Goal: Information Seeking & Learning: Learn about a topic

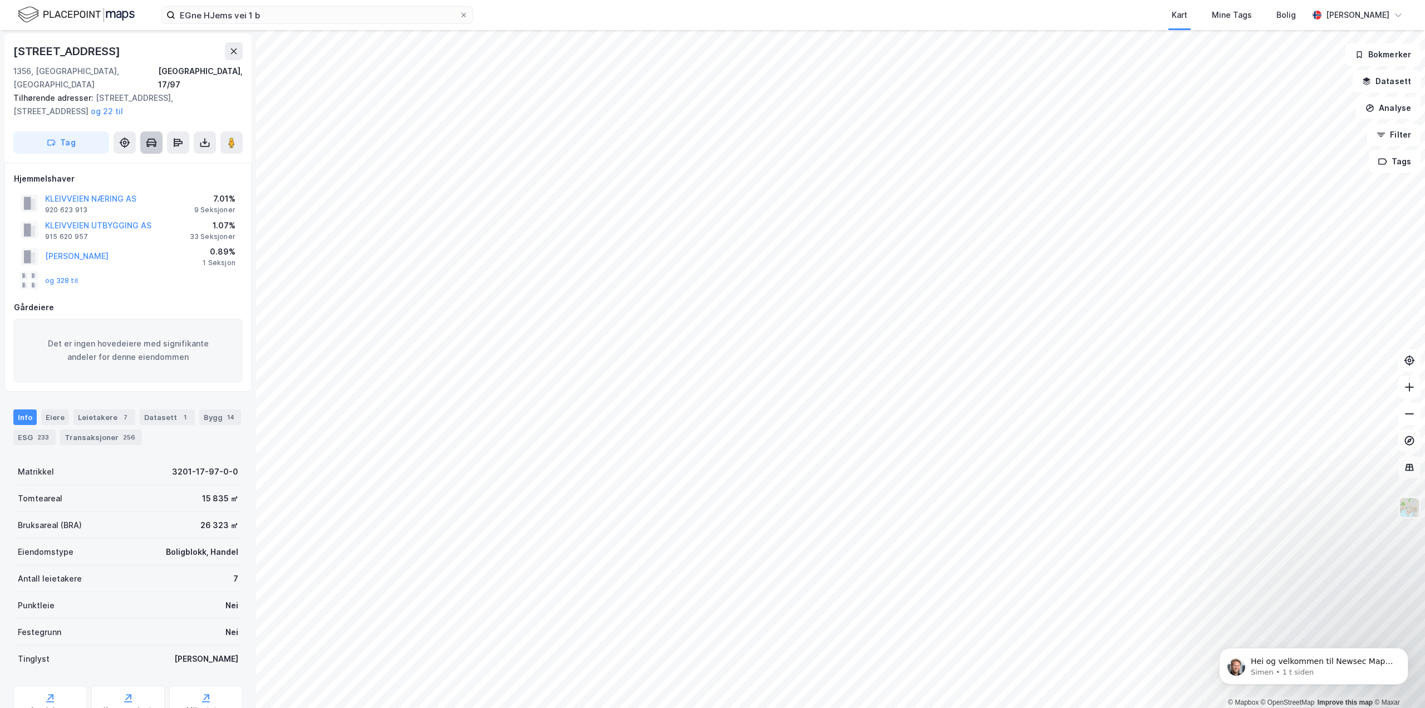
click at [154, 144] on icon at bounding box center [154, 145] width 3 height 3
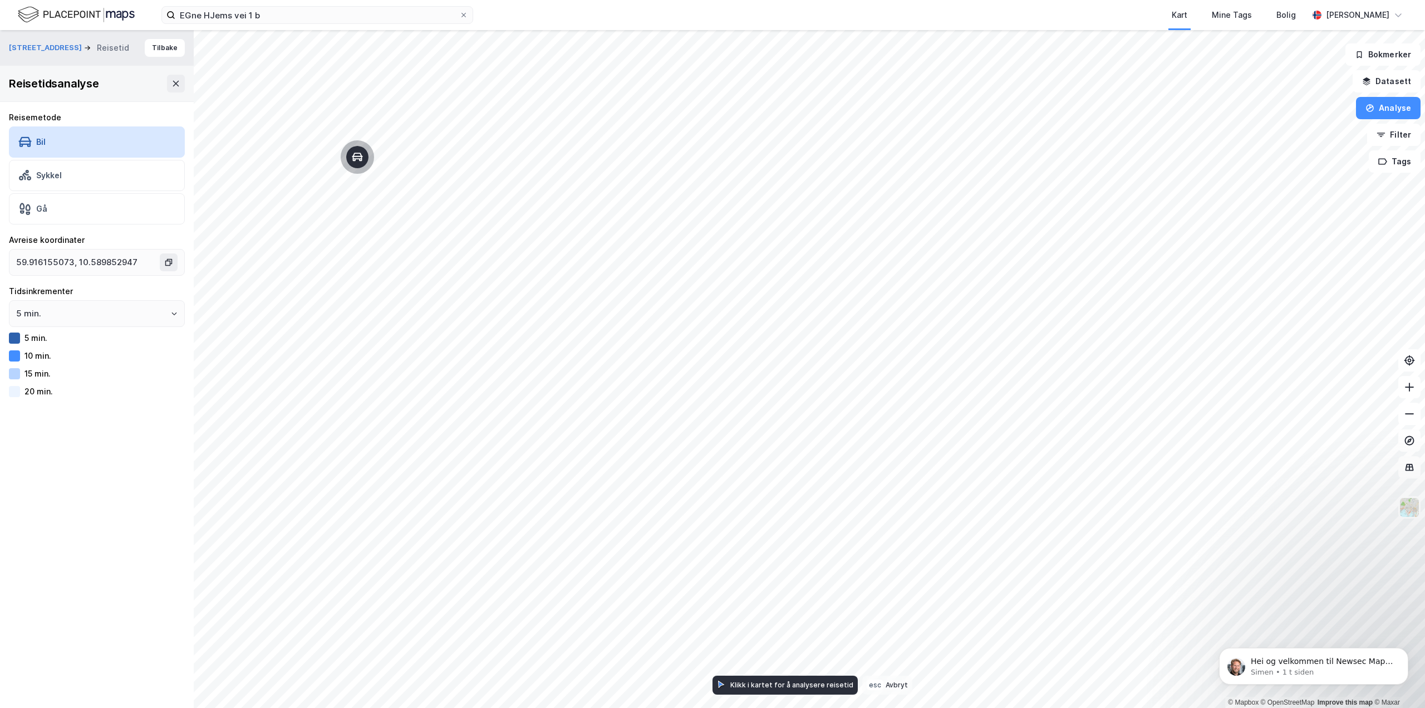
click at [154, 133] on div "Bil" at bounding box center [97, 141] width 176 height 31
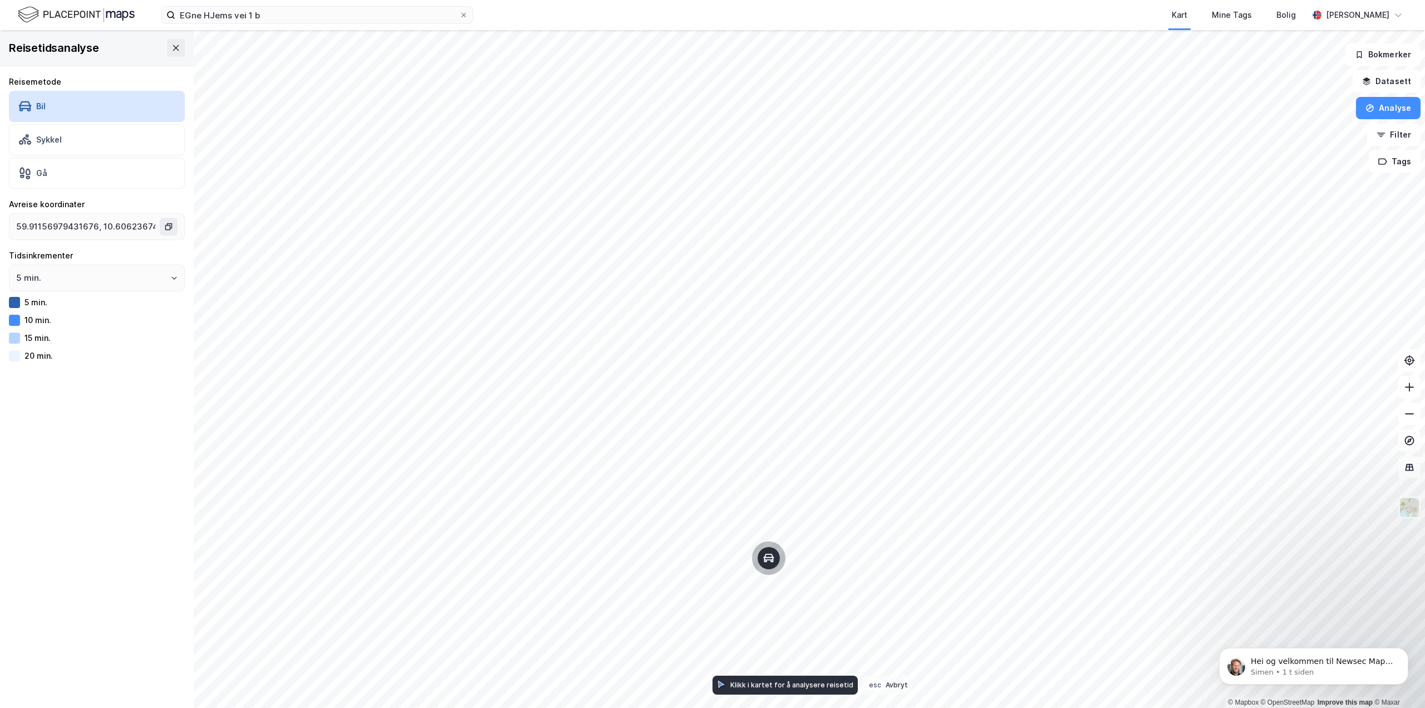
click at [769, 550] on div "Map marker" at bounding box center [769, 558] width 22 height 22
click at [589, 213] on icon "Map marker" at bounding box center [589, 213] width 11 height 11
type input "59.91242769056086, 10.605797025644222"
click at [171, 48] on icon at bounding box center [175, 47] width 9 height 9
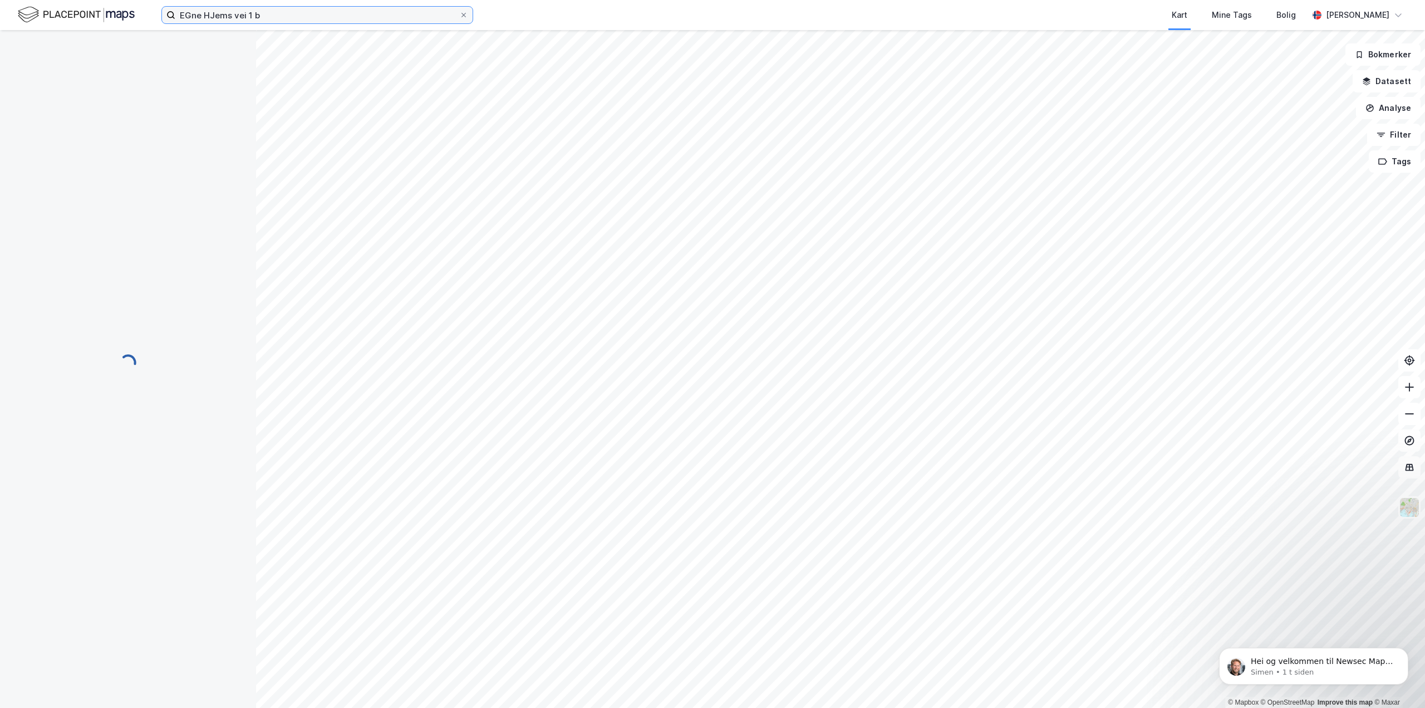
click at [275, 15] on input "EGne HJems vei 1 b" at bounding box center [317, 15] width 284 height 17
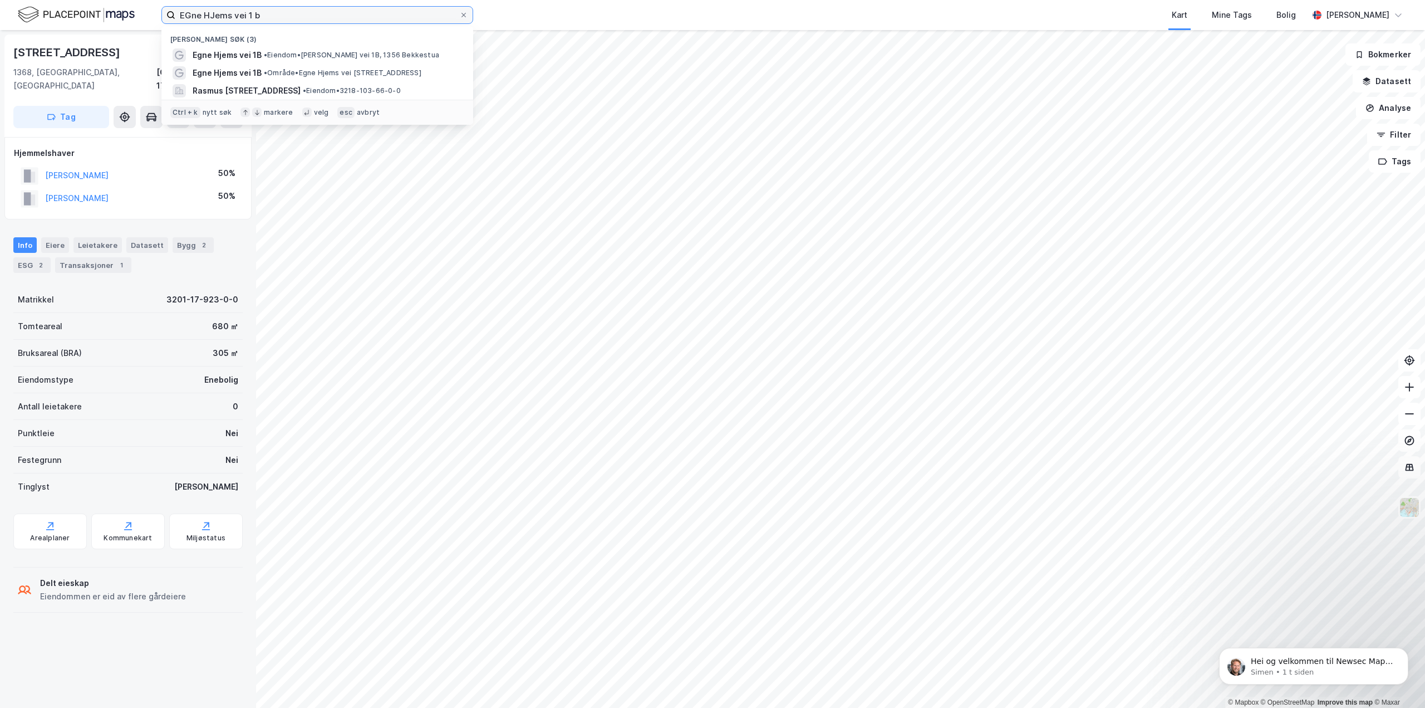
drag, startPoint x: 290, startPoint y: 14, endPoint x: 107, endPoint y: 2, distance: 183.0
click at [107, 2] on div "EGne HJems vei 1 b Nylige søk (3) Egne Hjems vei 1B • Eiendom • Egne Hjems vei …" at bounding box center [712, 15] width 1425 height 30
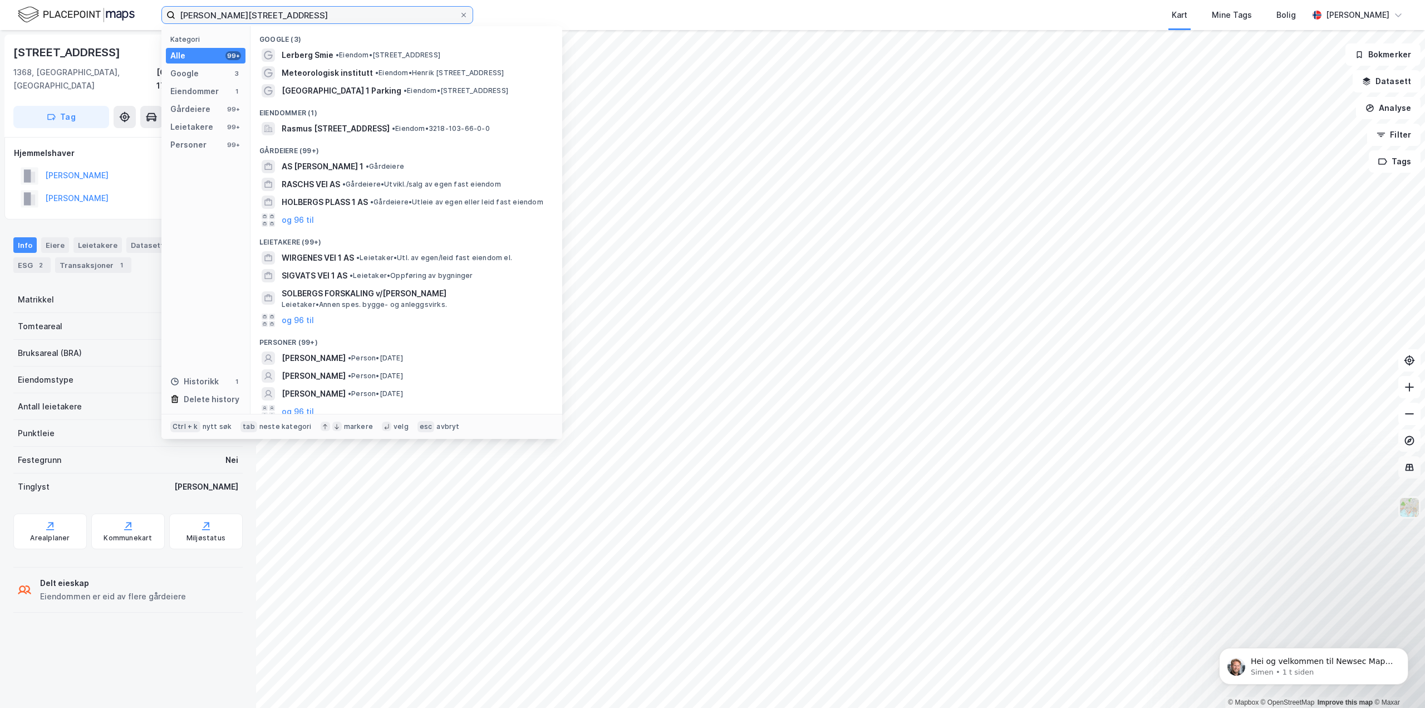
drag, startPoint x: 278, startPoint y: 17, endPoint x: 94, endPoint y: -1, distance: 185.7
click at [94, 0] on html "[PERSON_NAME] vei 1 Kategori Alle 99+ Google 3 Eiendommer 1 Gårdeiere 99+ Leiet…" at bounding box center [712, 354] width 1425 height 708
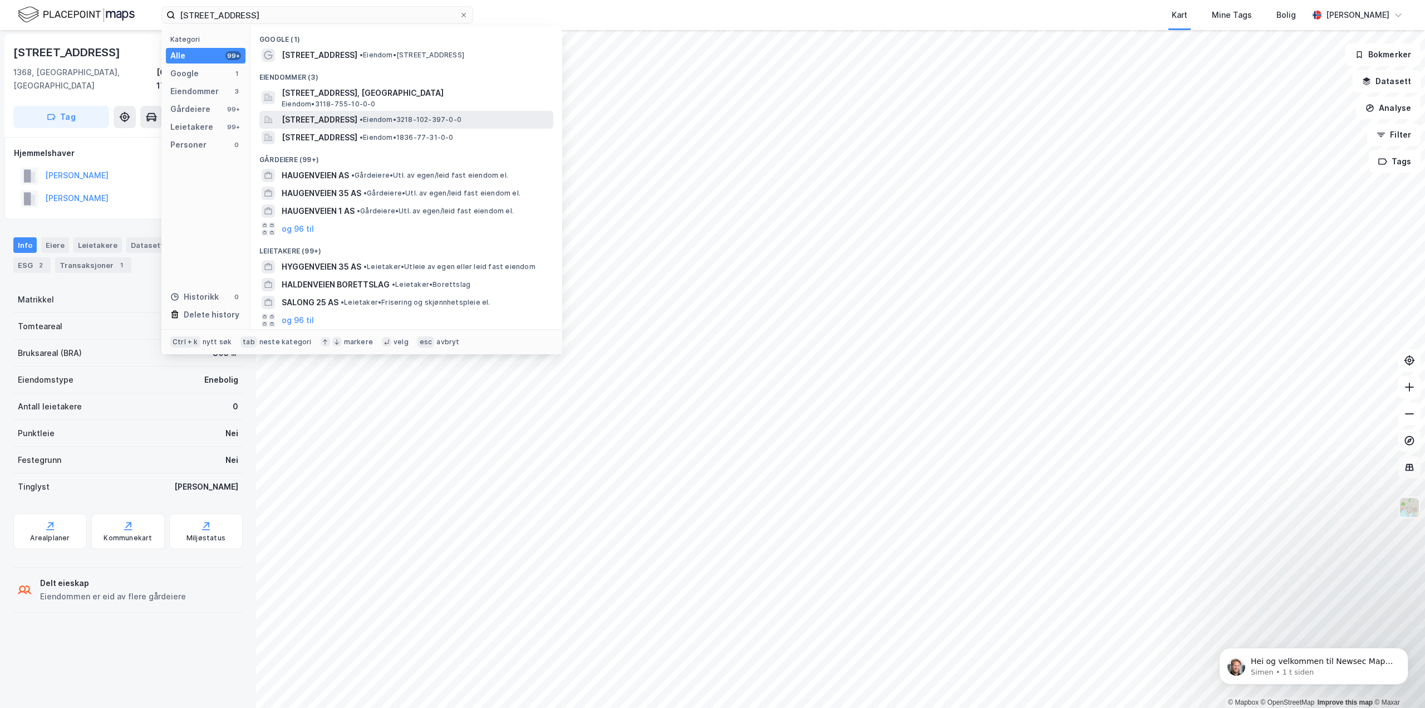
click at [410, 116] on span "• Eiendom • 3218-102-397-0-0" at bounding box center [411, 119] width 102 height 9
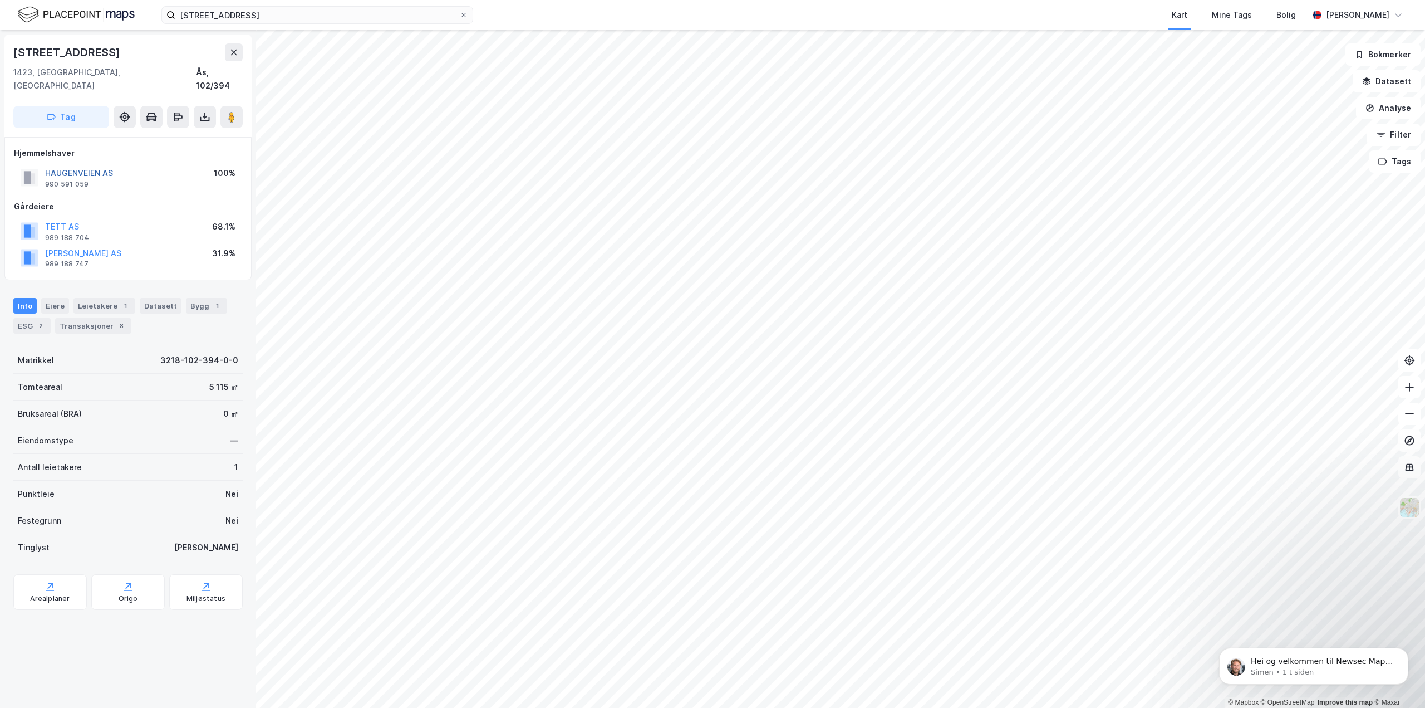
click at [0, 0] on button "HAUGENVEIEN AS" at bounding box center [0, 0] width 0 height 0
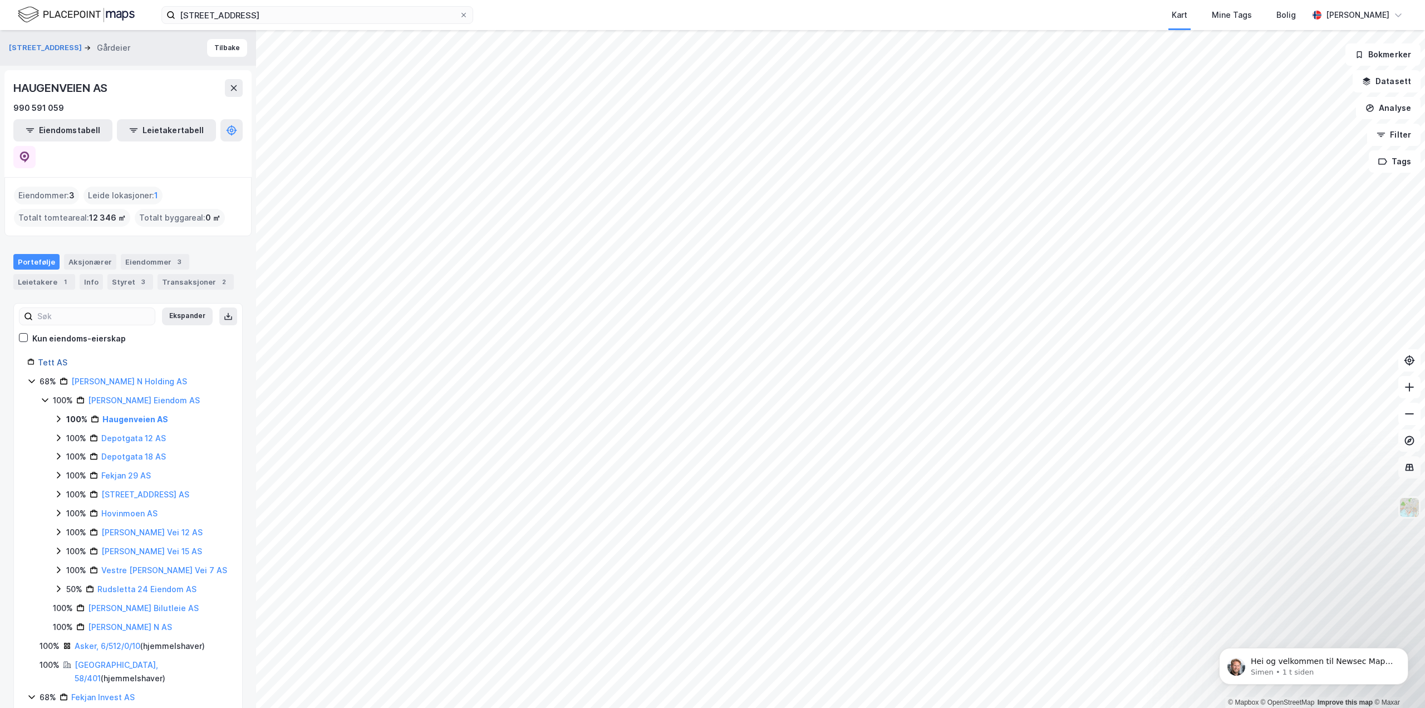
click at [55, 357] on link "Tett AS" at bounding box center [53, 361] width 30 height 9
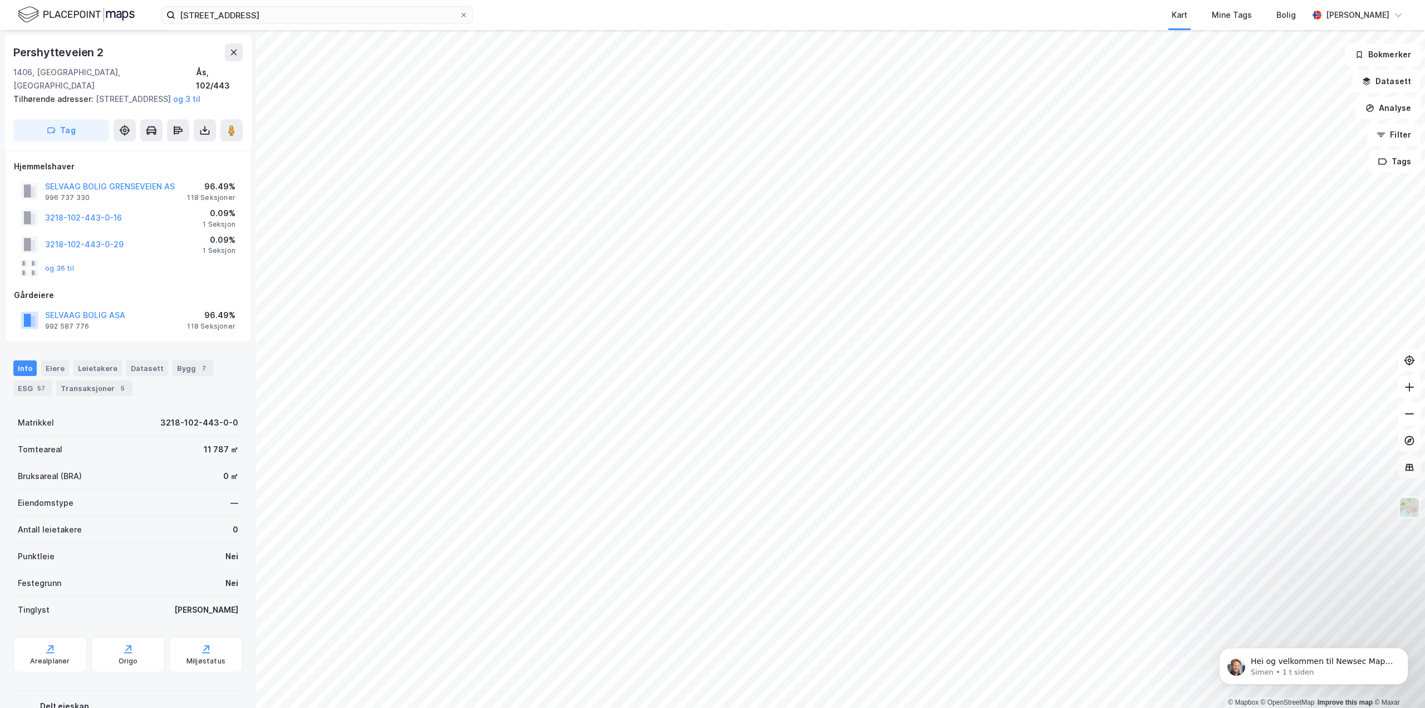
scroll to position [1, 0]
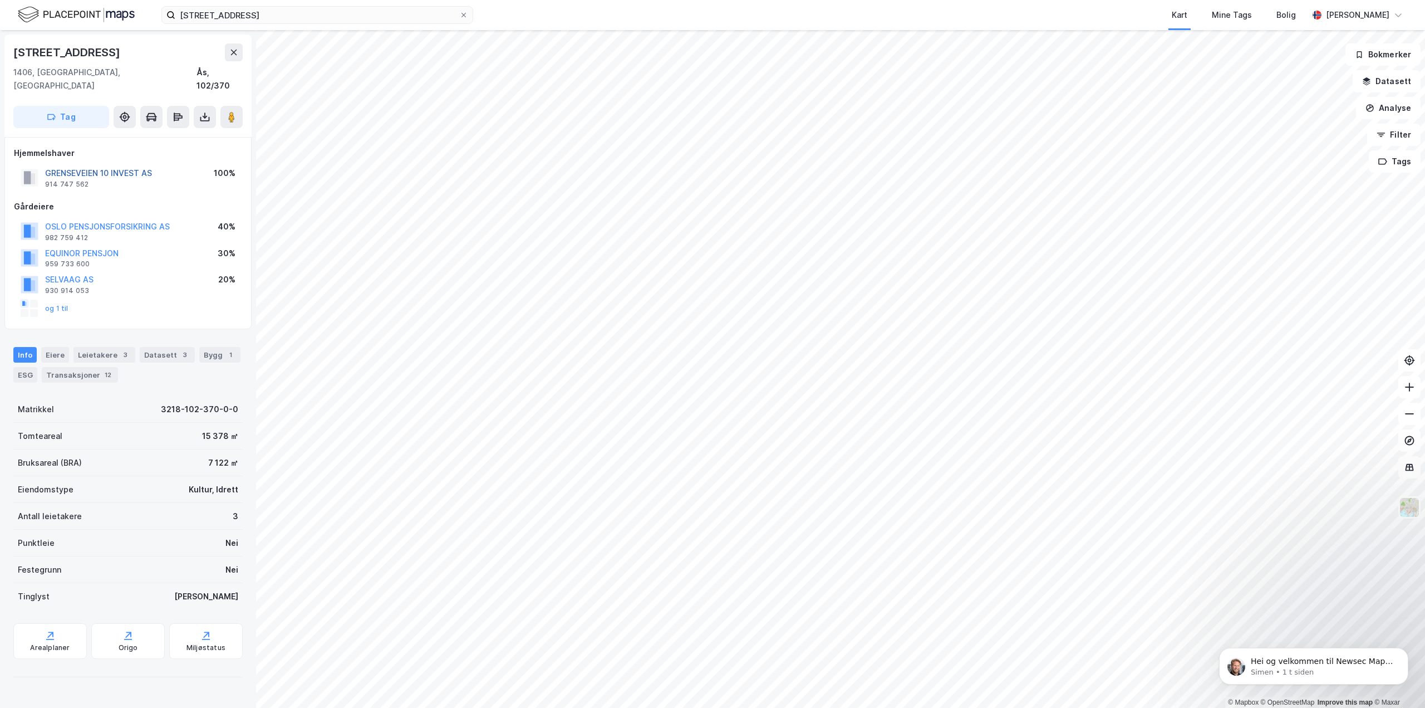
click at [0, 0] on button "GRENSEVEIEN 10 INVEST AS" at bounding box center [0, 0] width 0 height 0
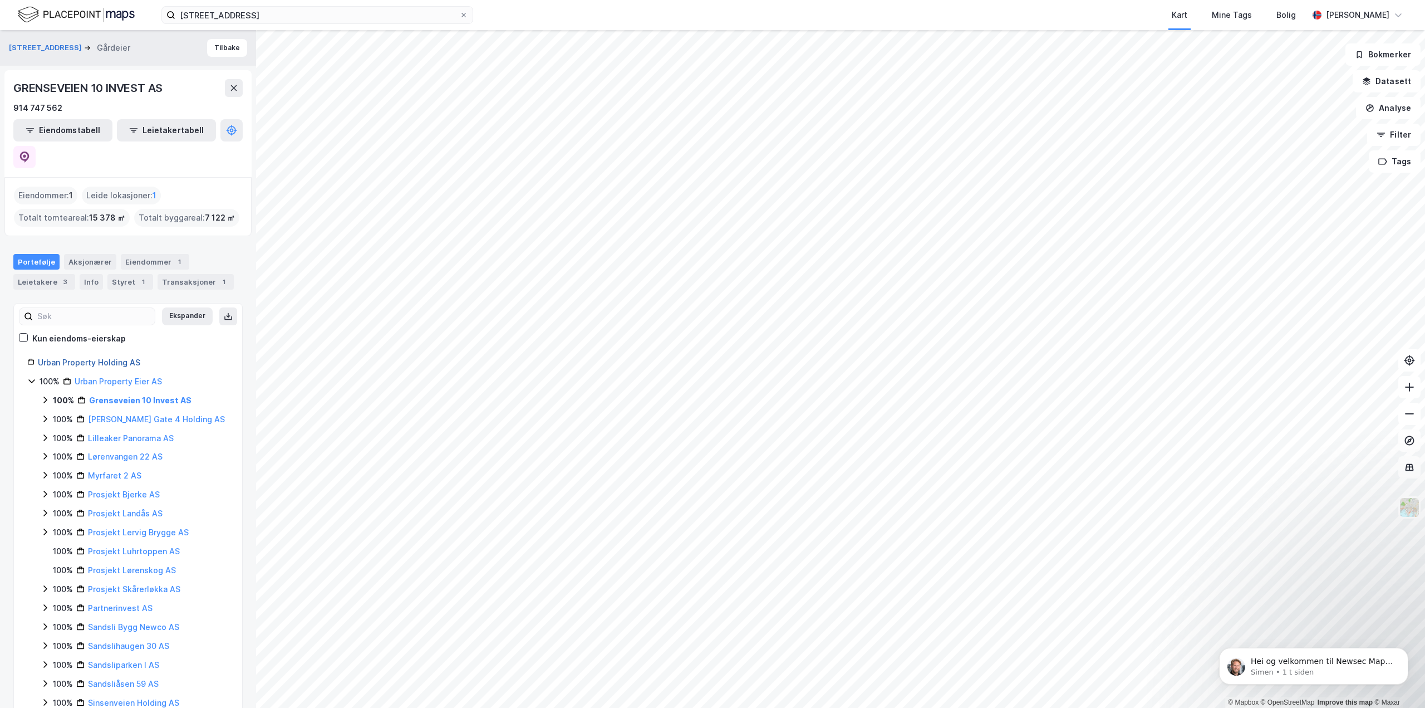
click at [108, 357] on link "Urban Property Holding AS" at bounding box center [89, 361] width 102 height 9
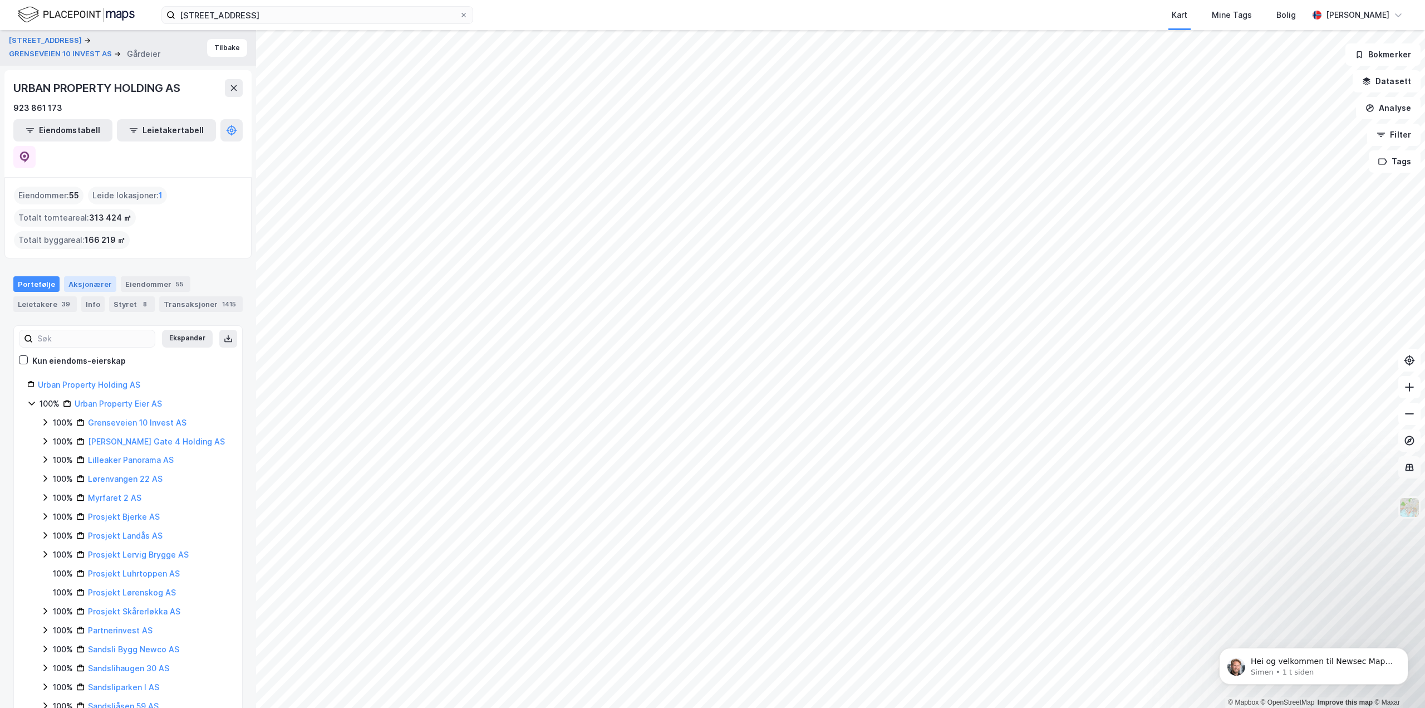
click at [90, 276] on div "Aksjonærer" at bounding box center [90, 284] width 52 height 16
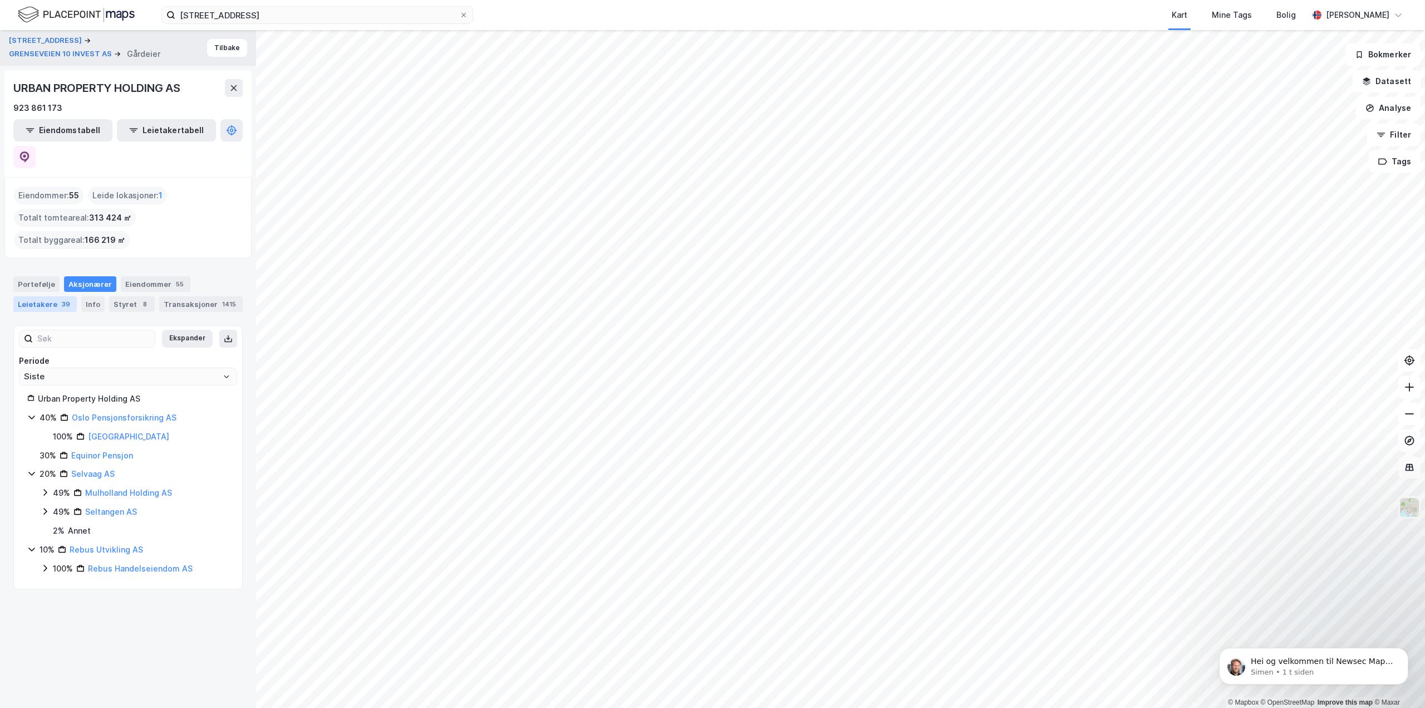
click at [55, 296] on div "Leietakere 39" at bounding box center [44, 304] width 63 height 16
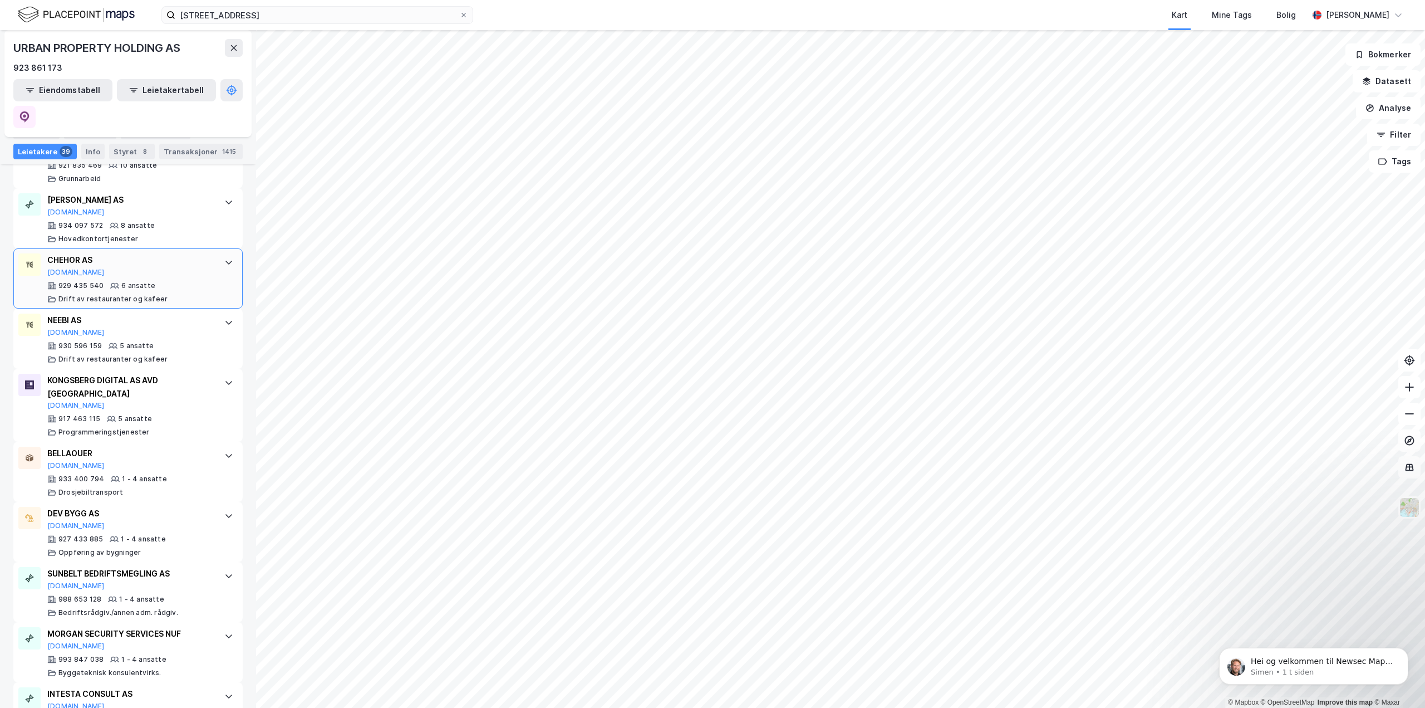
scroll to position [1058, 0]
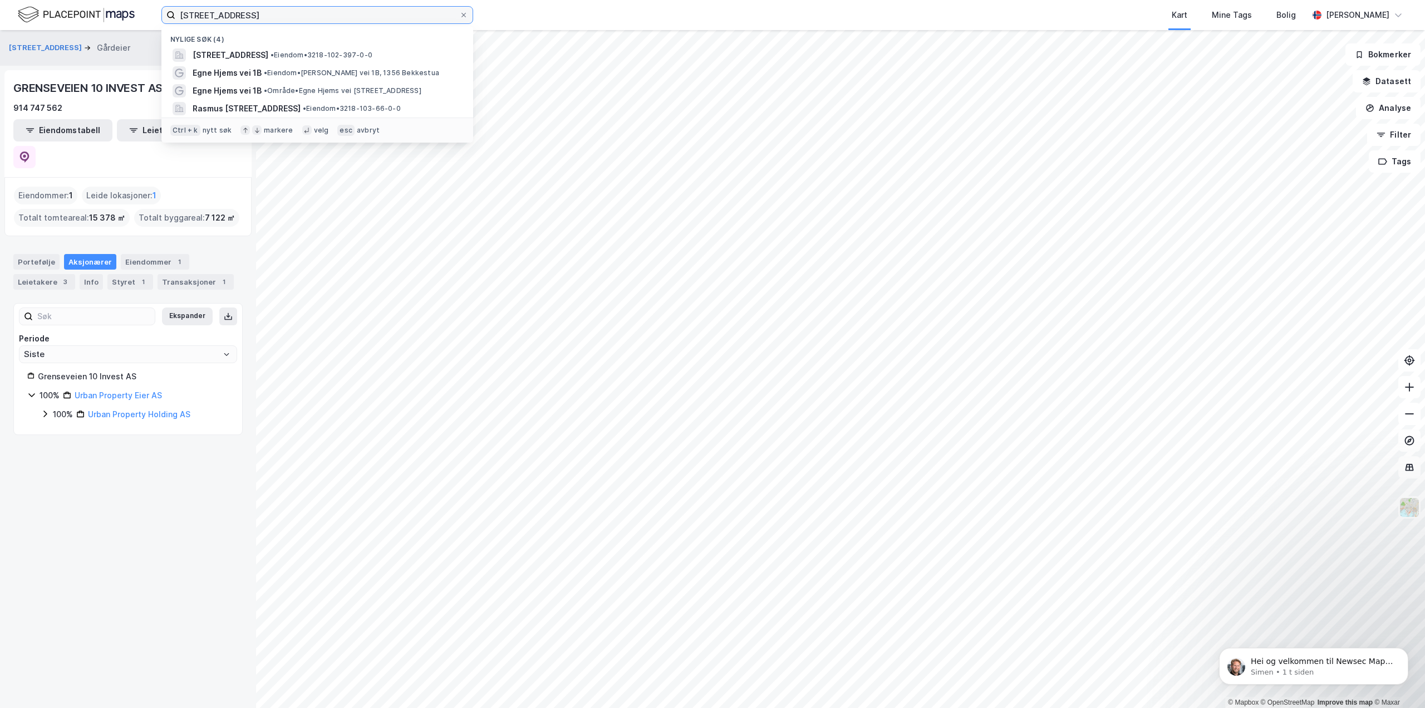
click at [247, 12] on input "[STREET_ADDRESS]" at bounding box center [317, 15] width 284 height 17
drag, startPoint x: 250, startPoint y: 12, endPoint x: 91, endPoint y: 31, distance: 160.3
click at [91, 31] on div "[STREET_ADDRESS] Nylige søk (4) [STREET_ADDRESS] • Eiendom • 3218-102-397-0-0 E…" at bounding box center [712, 354] width 1425 height 708
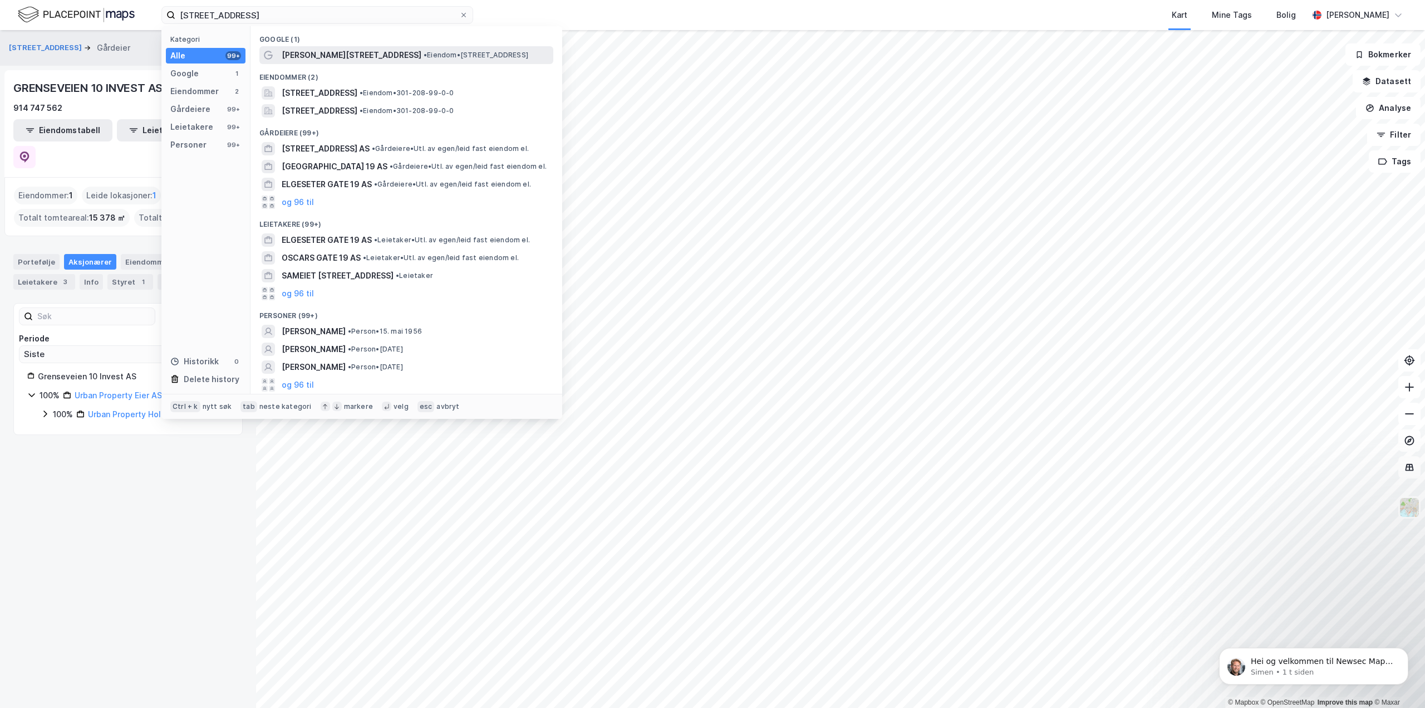
click at [349, 57] on span "[PERSON_NAME][STREET_ADDRESS]" at bounding box center [352, 54] width 140 height 13
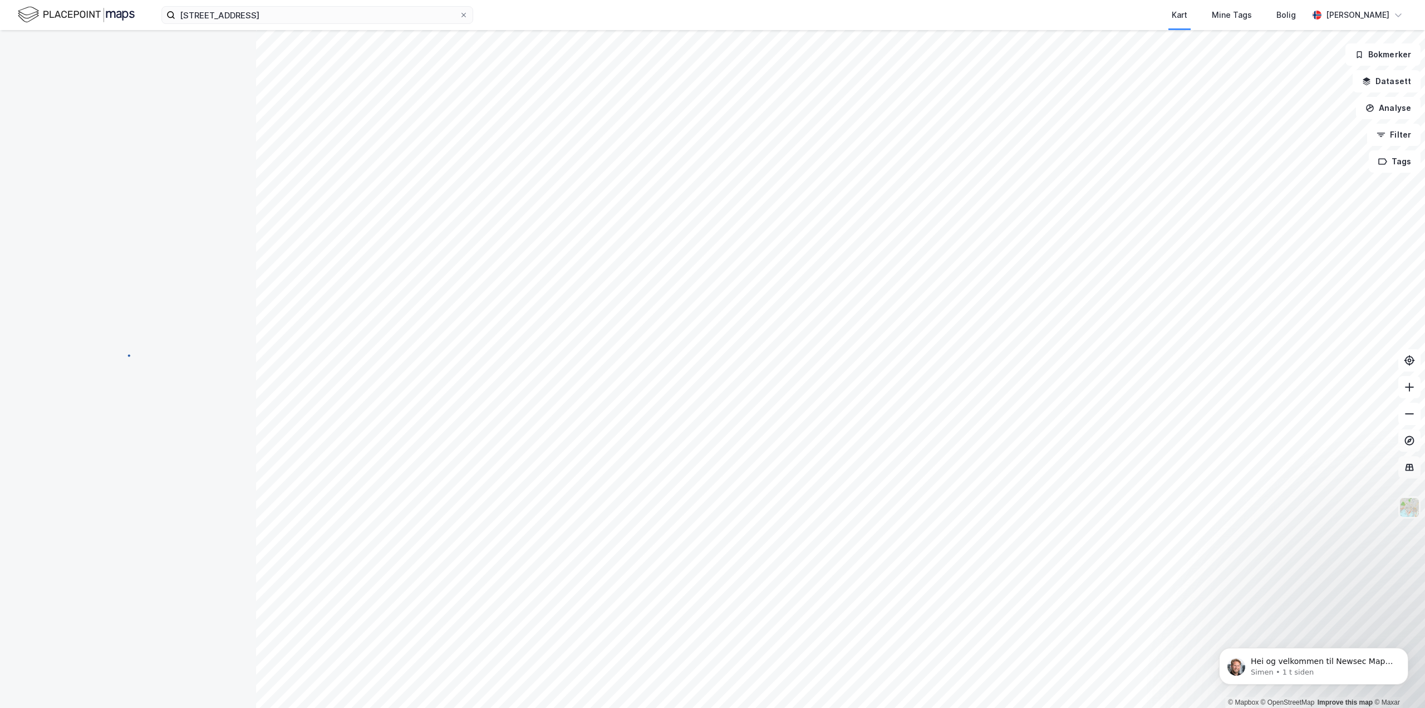
scroll to position [1, 0]
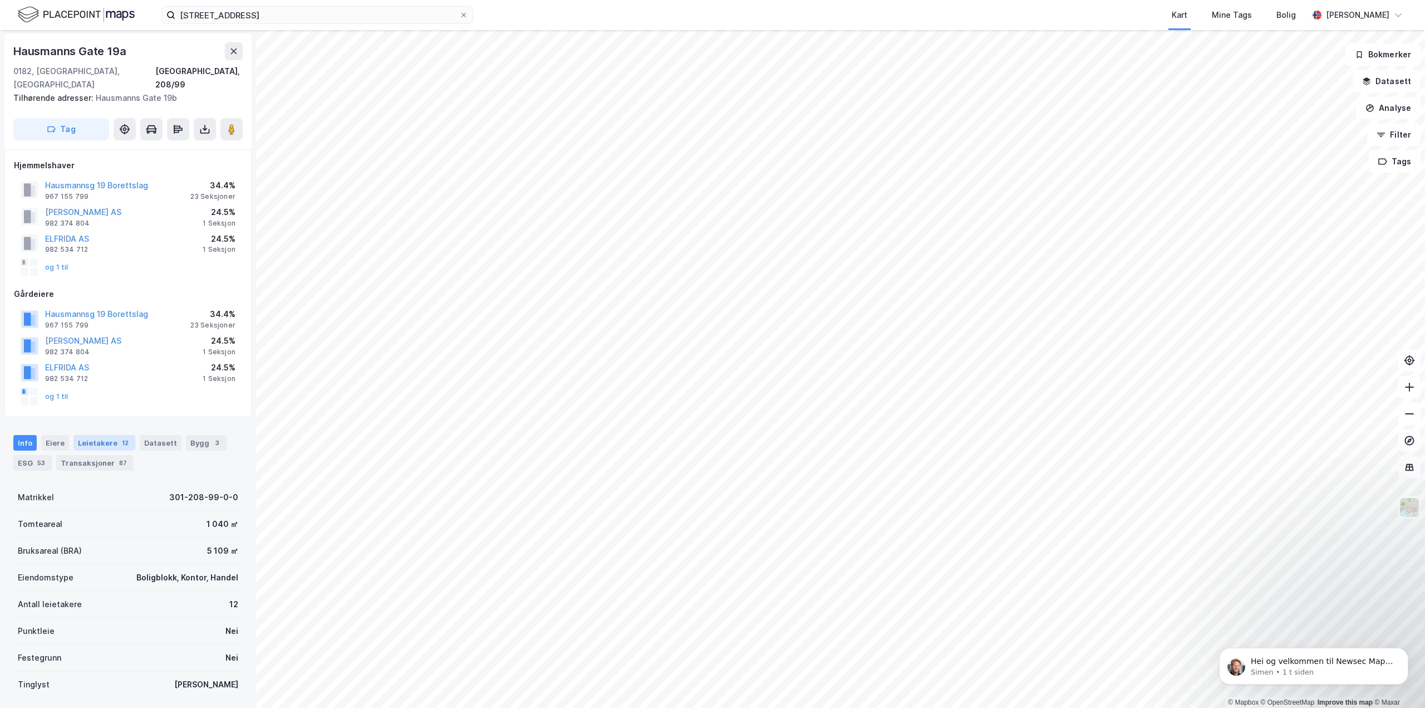
click at [120, 437] on div "12" at bounding box center [125, 442] width 11 height 11
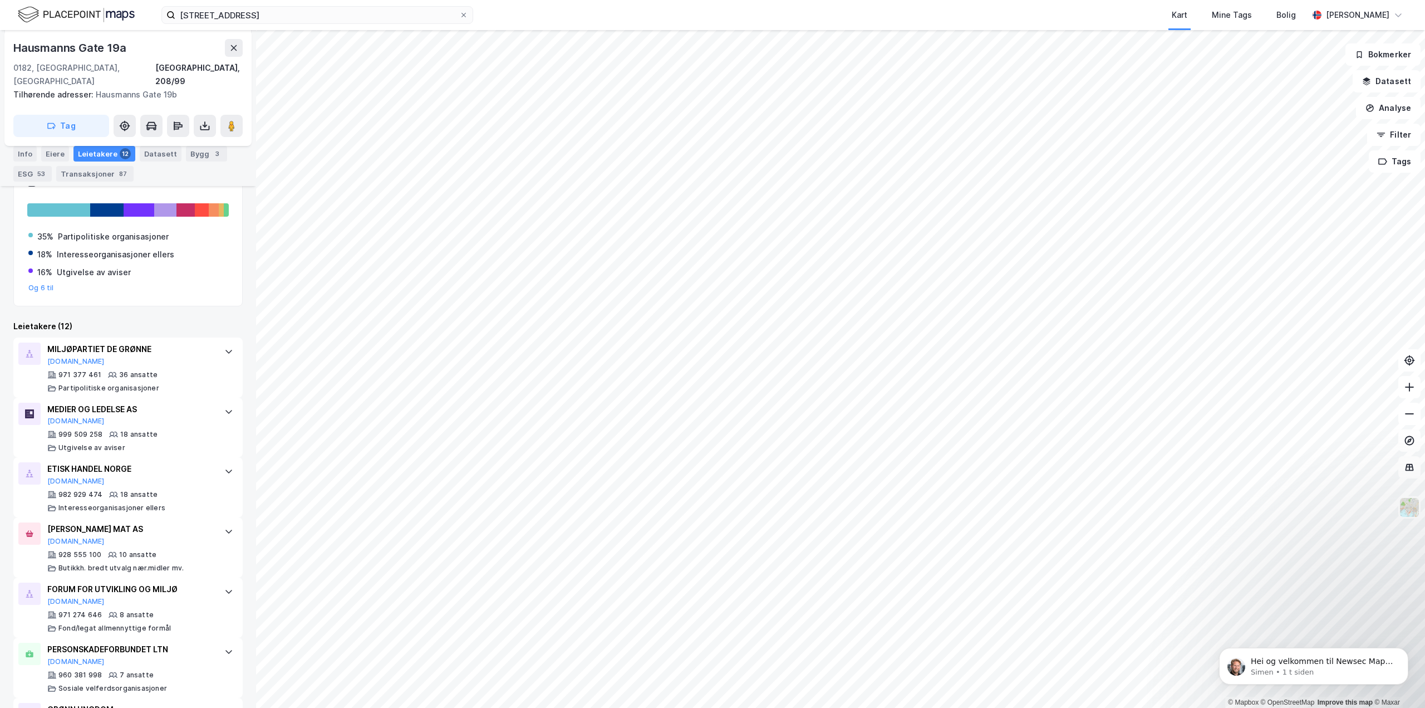
scroll to position [366, 0]
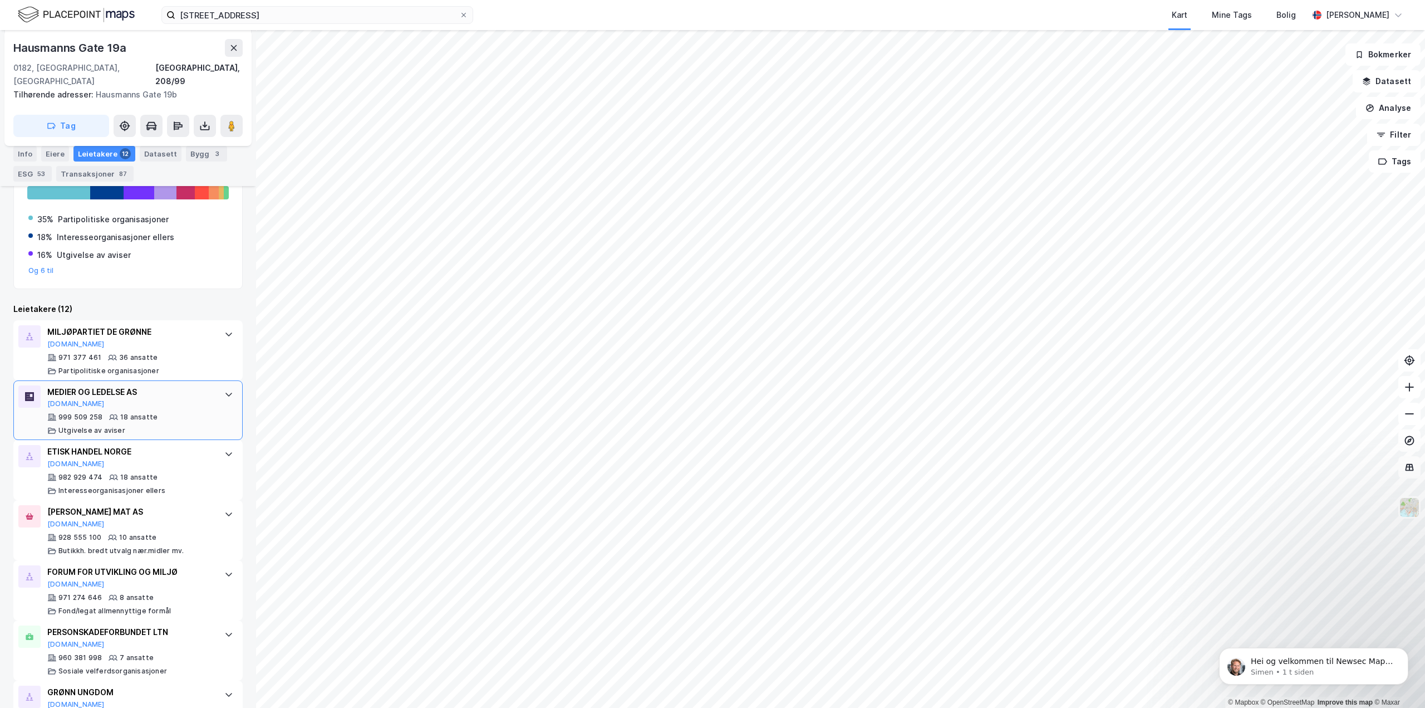
click at [86, 385] on div "MEDIER OG LEDELSE AS" at bounding box center [130, 391] width 166 height 13
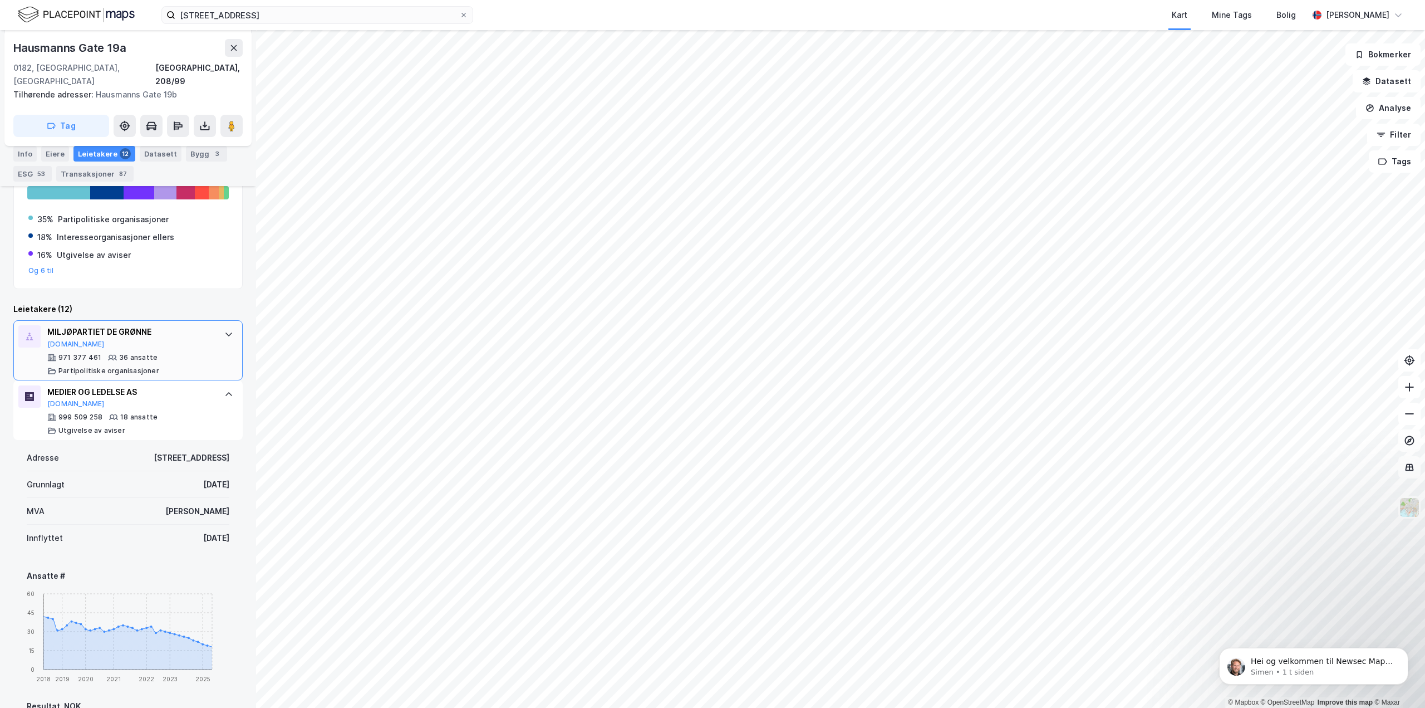
click at [100, 325] on div "MILJØPARTIET DE GRØNNE" at bounding box center [130, 331] width 166 height 13
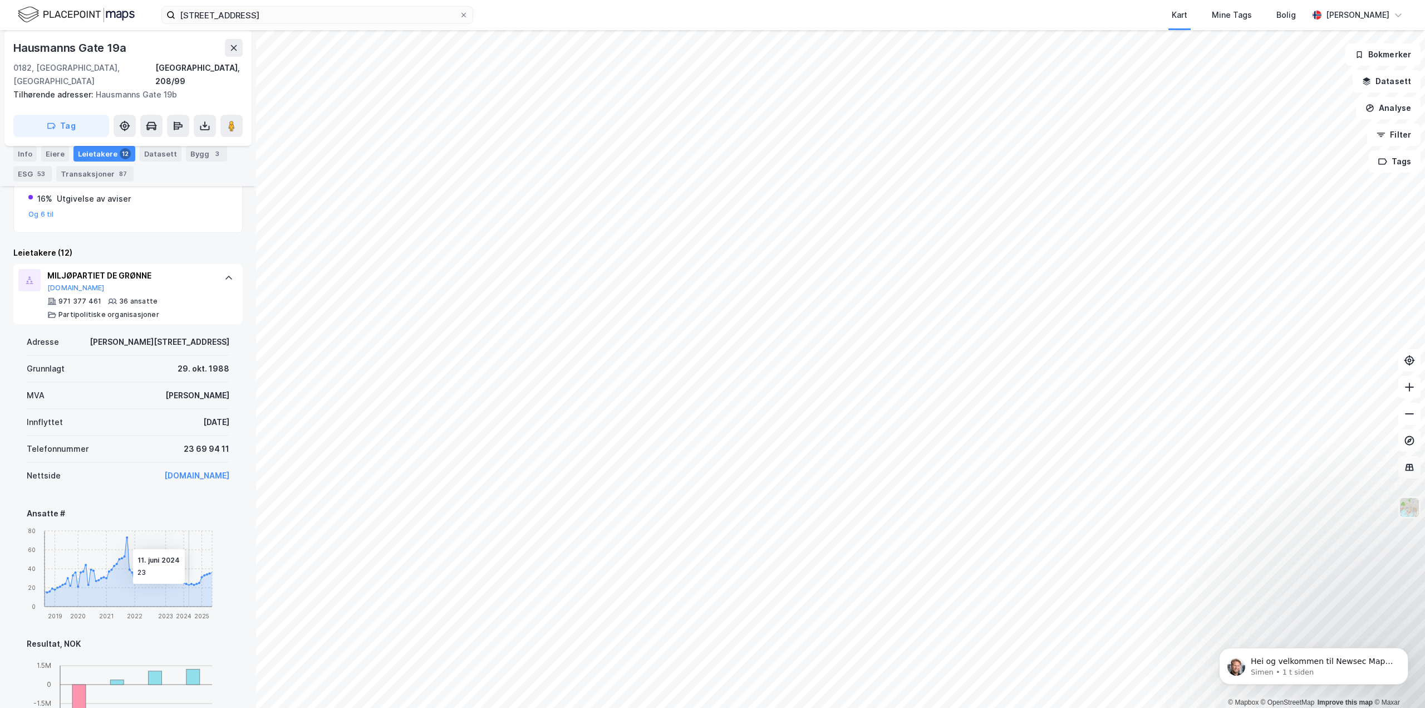
scroll to position [422, 0]
click at [151, 156] on div "Datasett" at bounding box center [161, 154] width 42 height 16
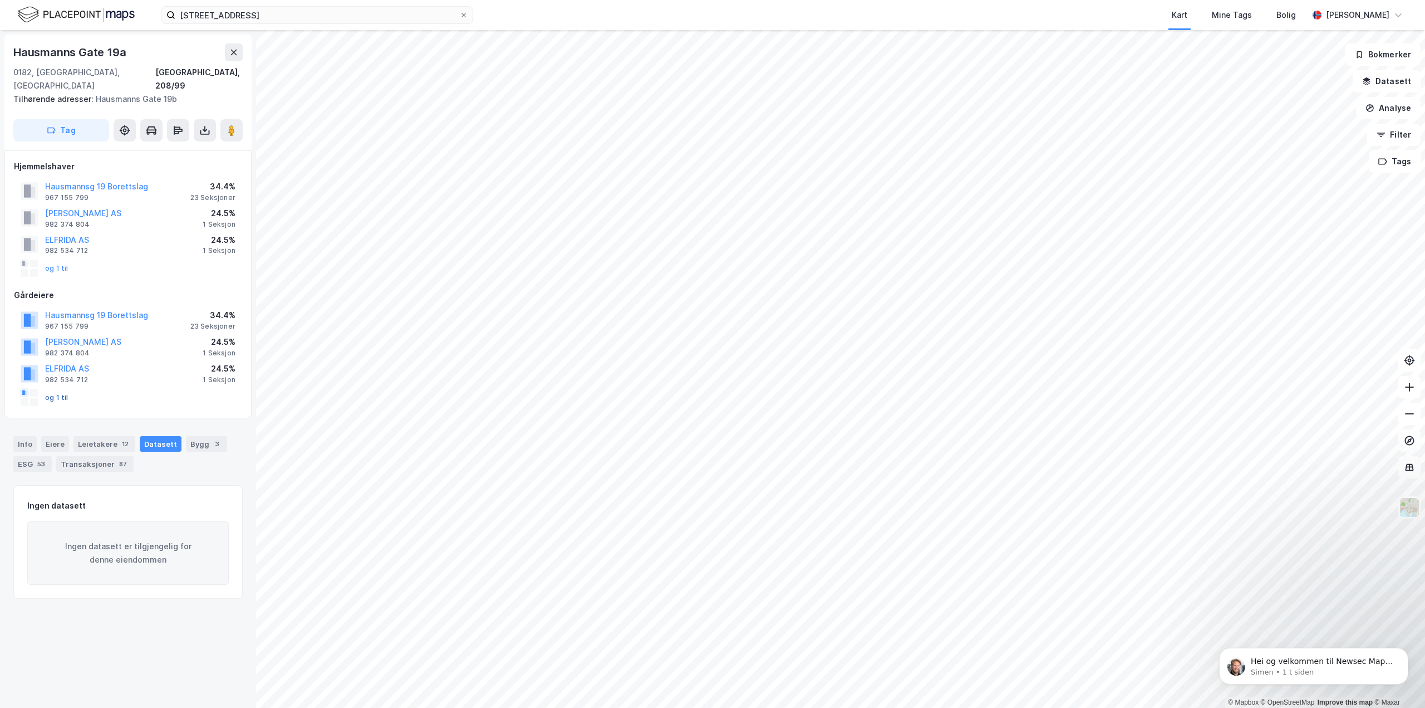
click at [0, 0] on button "og 1 til" at bounding box center [0, 0] width 0 height 0
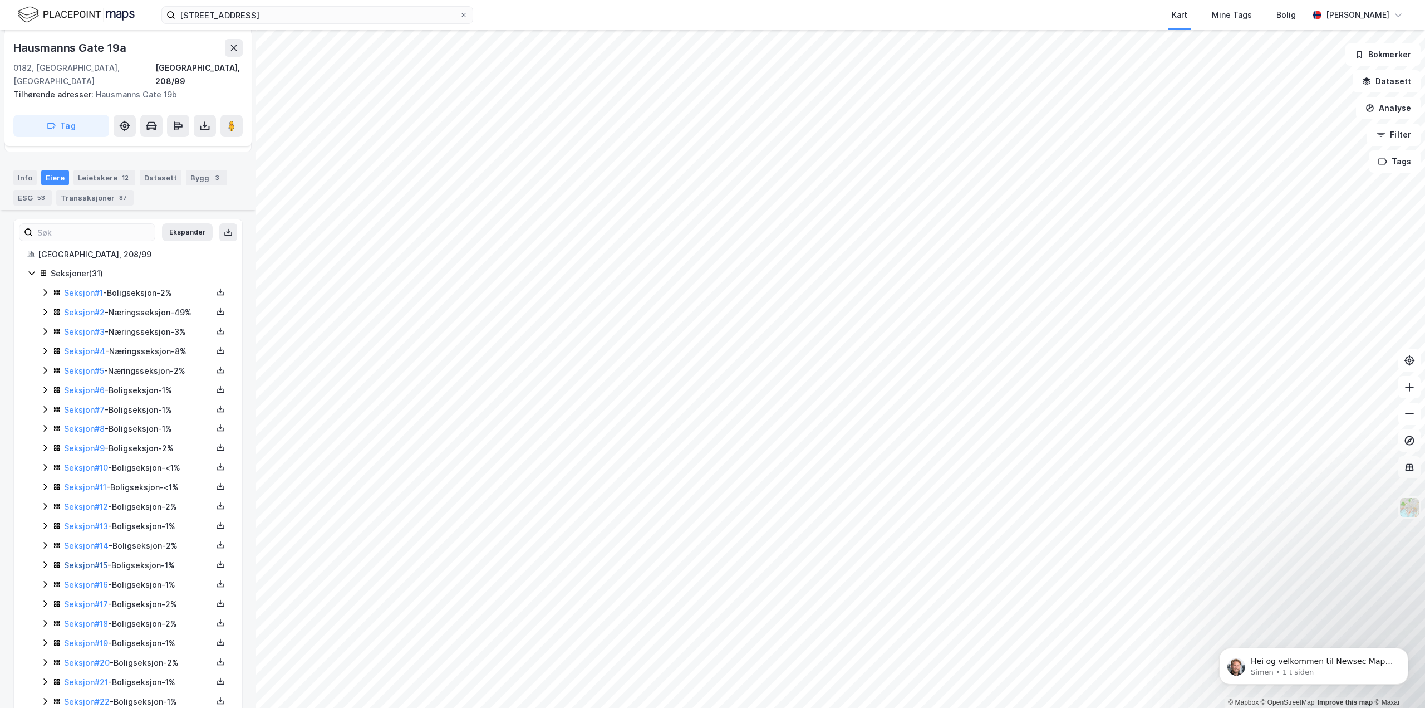
scroll to position [122, 0]
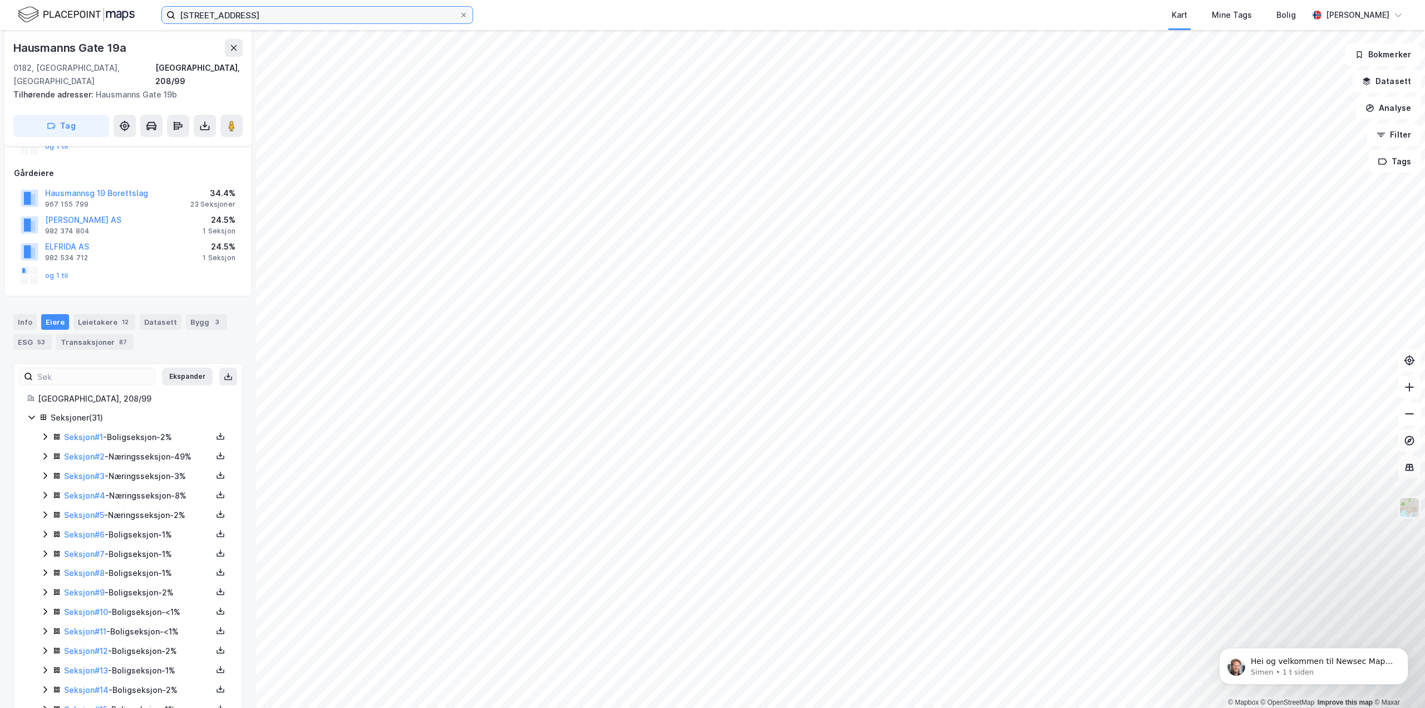
click at [268, 22] on input "[STREET_ADDRESS]" at bounding box center [317, 15] width 284 height 17
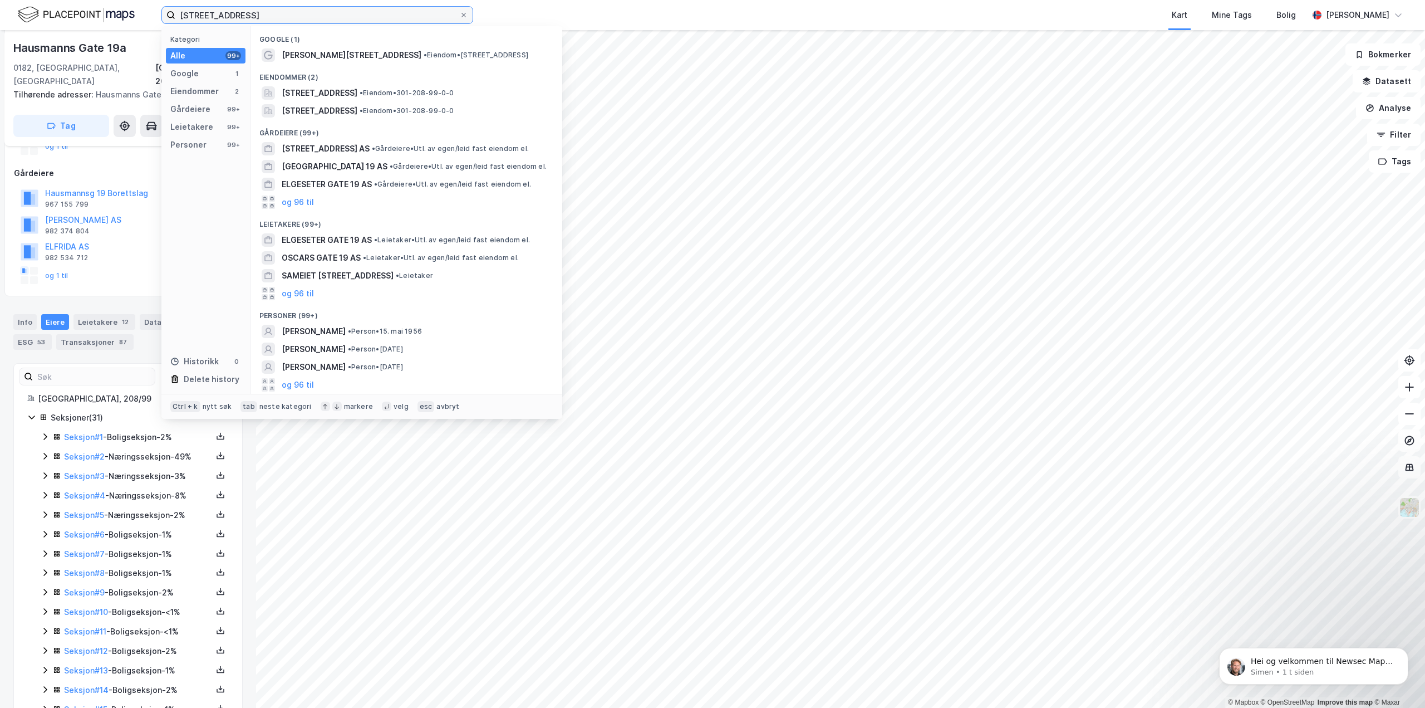
drag, startPoint x: 264, startPoint y: 16, endPoint x: 246, endPoint y: 18, distance: 18.0
click at [246, 18] on input "[STREET_ADDRESS]" at bounding box center [317, 15] width 284 height 17
type input "[STREET_ADDRESS]"
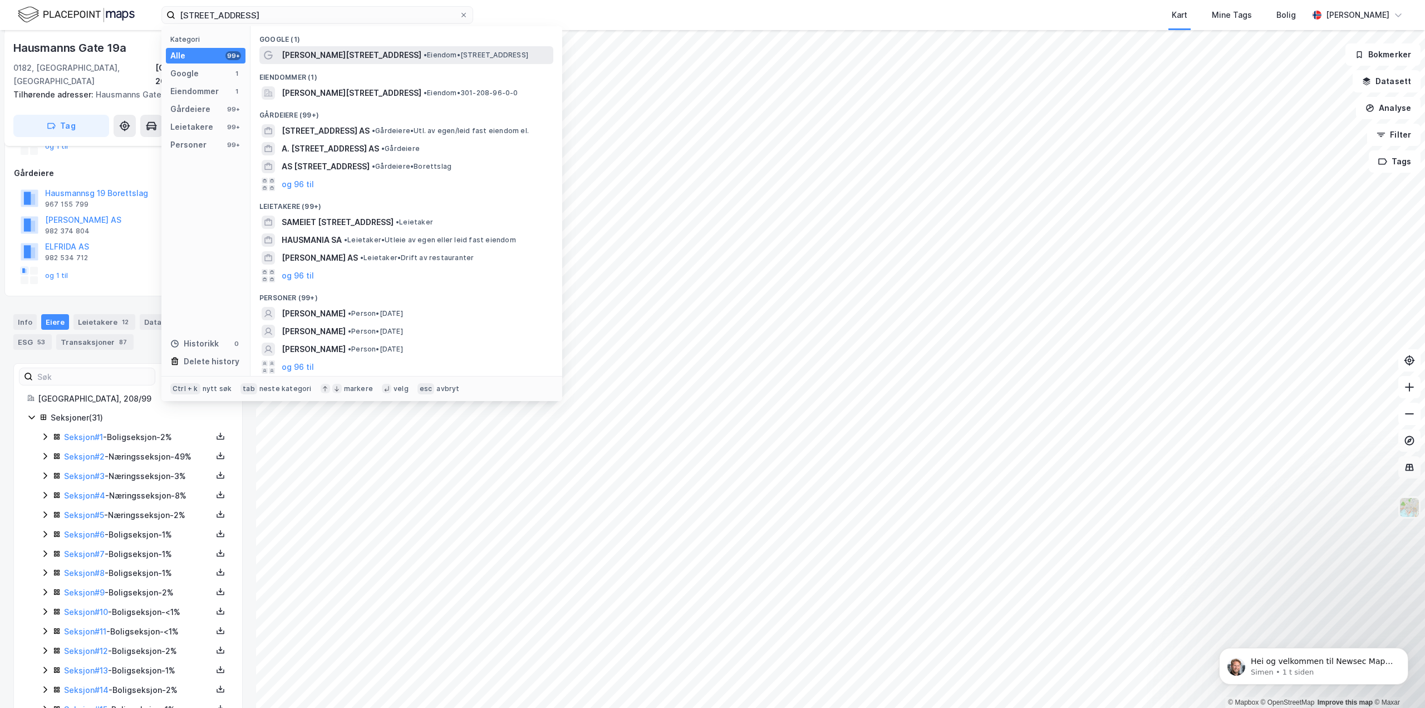
click at [311, 54] on span "[PERSON_NAME][STREET_ADDRESS]" at bounding box center [352, 54] width 140 height 13
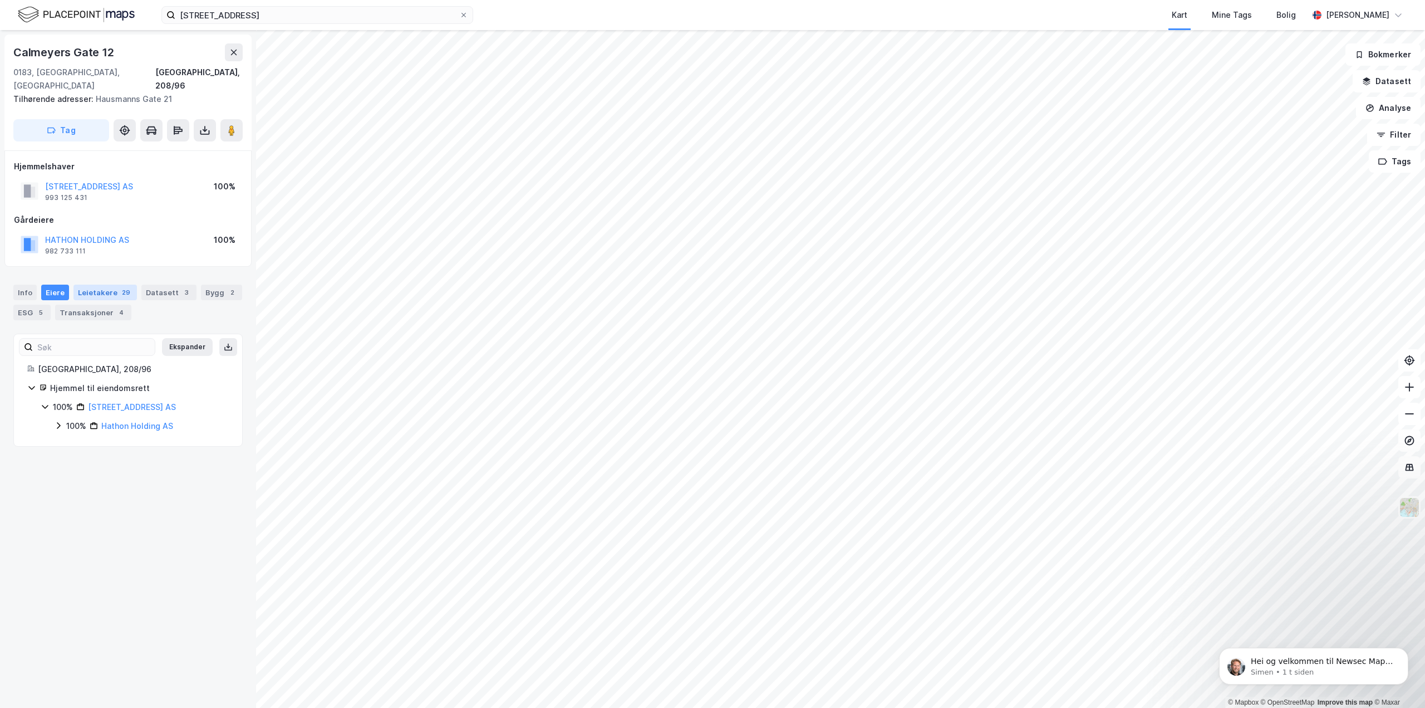
click at [122, 287] on div "29" at bounding box center [126, 292] width 13 height 11
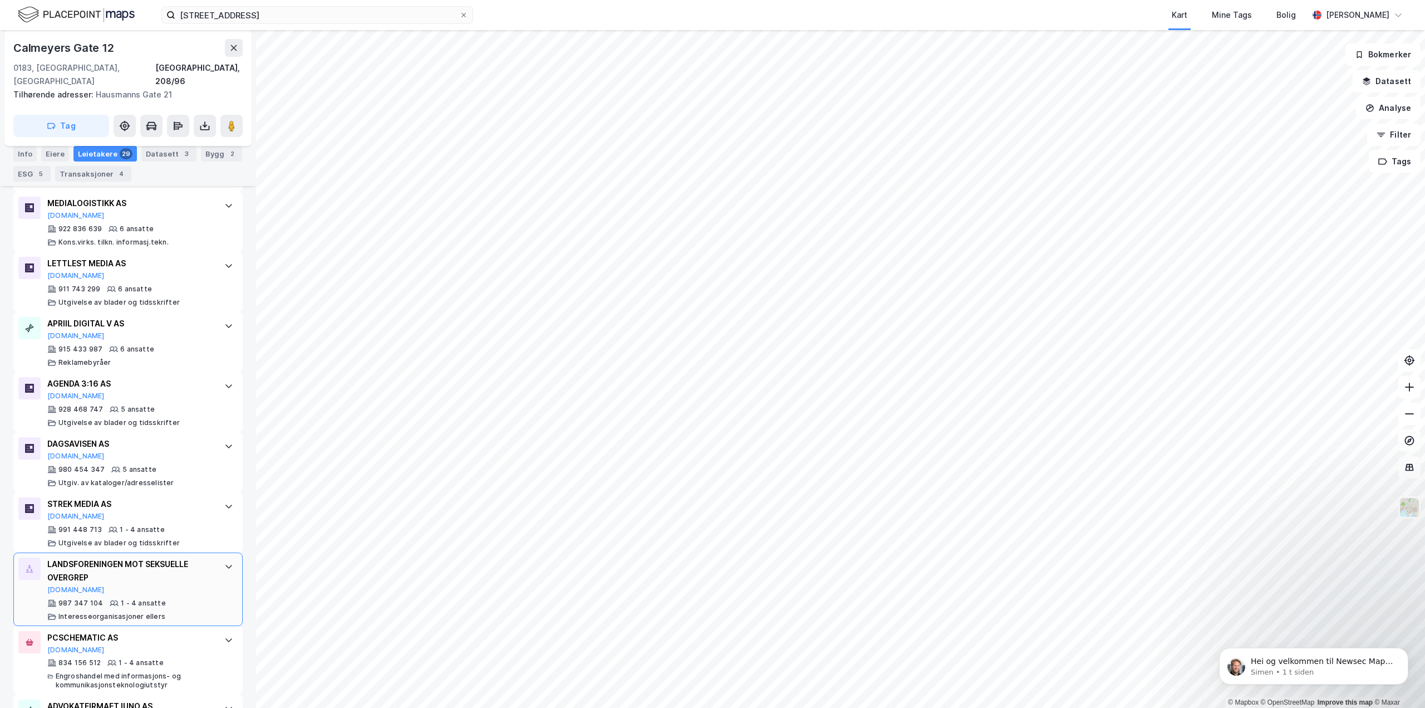
scroll to position [1616, 0]
